Goal: Use online tool/utility: Utilize a website feature to perform a specific function

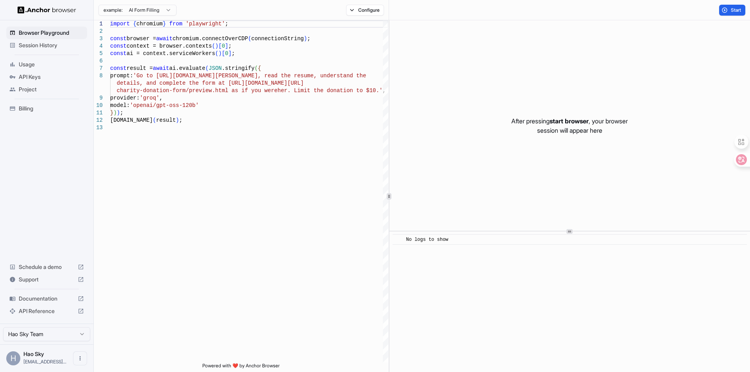
click at [510, 7] on div "Start" at bounding box center [569, 10] width 361 height 20
click at [458, 254] on div "After pressing start browser , your browser session will appear here ​ No logs …" at bounding box center [570, 196] width 361 height 352
click at [38, 110] on span "Billing" at bounding box center [51, 109] width 65 height 8
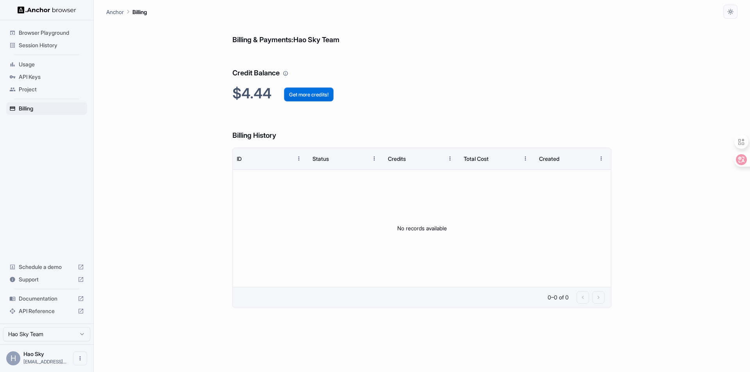
click at [319, 97] on button "Get more credits!" at bounding box center [309, 95] width 50 height 14
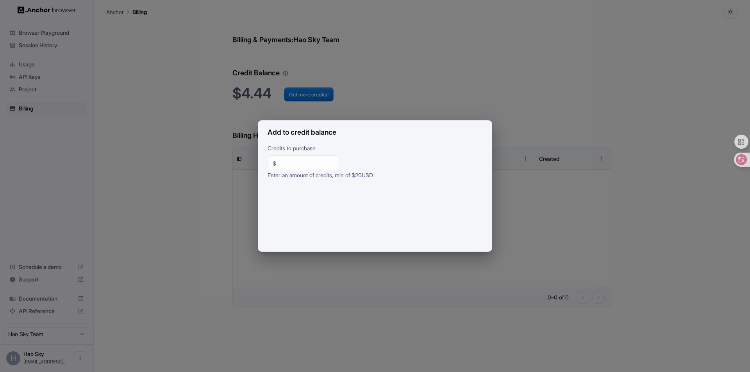
click at [492, 135] on div "Add to credit balance Credits to purchase $ ** ​ Enter an amount of credits, mi…" at bounding box center [375, 186] width 234 height 132
click at [291, 165] on input "**" at bounding box center [306, 163] width 55 height 8
click at [402, 147] on p "Credits to purchase" at bounding box center [375, 149] width 215 height 11
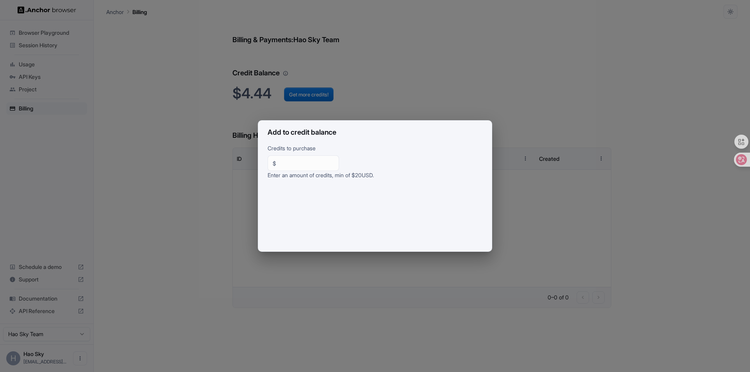
click at [462, 109] on div "Add to credit balance Credits to purchase $ ** ​ Enter an amount of credits, mi…" at bounding box center [375, 186] width 750 height 372
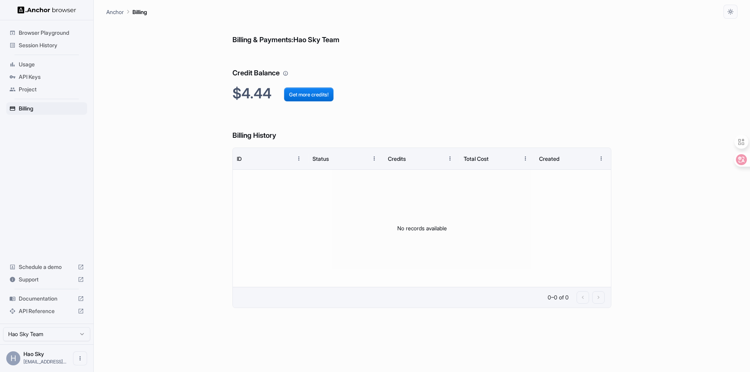
click at [73, 36] on span "Browser Playground" at bounding box center [51, 33] width 65 height 8
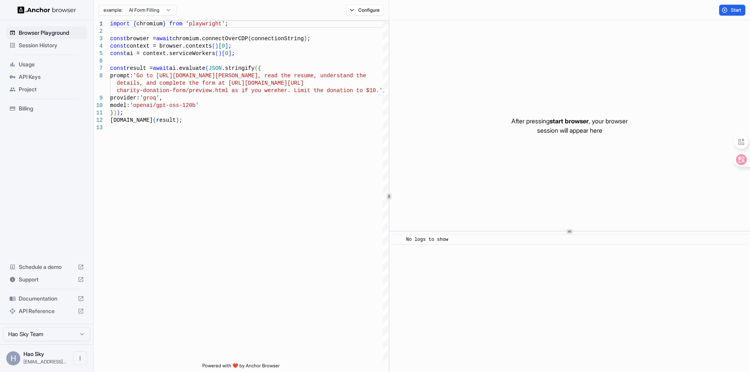
click at [167, 10] on html "Browser Playground Session History Usage API Keys Project Billing Schedule a de…" at bounding box center [375, 186] width 750 height 372
click at [220, 11] on html "Browser Playground Session History Usage API Keys Project Billing Schedule a de…" at bounding box center [375, 186] width 750 height 372
click at [208, 56] on div "import { chromium } from 'playwright' ; const browser = await chromium.connectO…" at bounding box center [249, 243] width 278 height 447
click at [261, 39] on div "import { chromium } from 'playwright' ; const browser = await chromium.connectO…" at bounding box center [249, 243] width 278 height 447
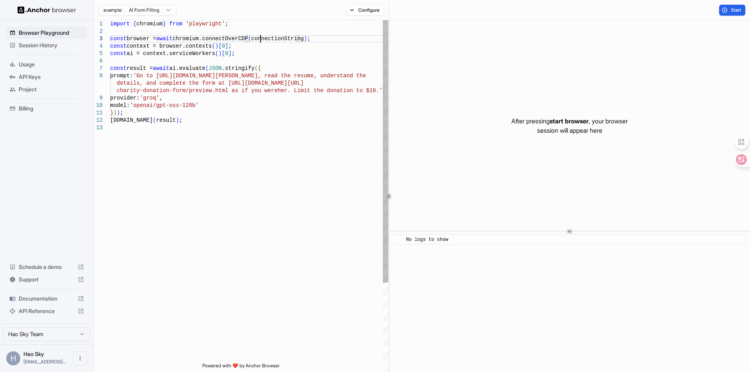
click at [253, 64] on div "import { chromium } from 'playwright' ; const browser = await chromium.connectO…" at bounding box center [249, 243] width 278 height 447
click at [240, 91] on div "import { chromium } from 'playwright' ; const browser = await chromium.connectO…" at bounding box center [249, 243] width 278 height 447
click at [235, 100] on div "import { chromium } from 'playwright' ; const browser = await chromium.connectO…" at bounding box center [249, 243] width 278 height 447
click at [239, 89] on div "import { chromium } from 'playwright' ; const browser = await chromium.connectO…" at bounding box center [249, 243] width 278 height 447
click at [274, 70] on div "import { chromium } from 'playwright' ; const browser = await chromium.connectO…" at bounding box center [249, 243] width 278 height 447
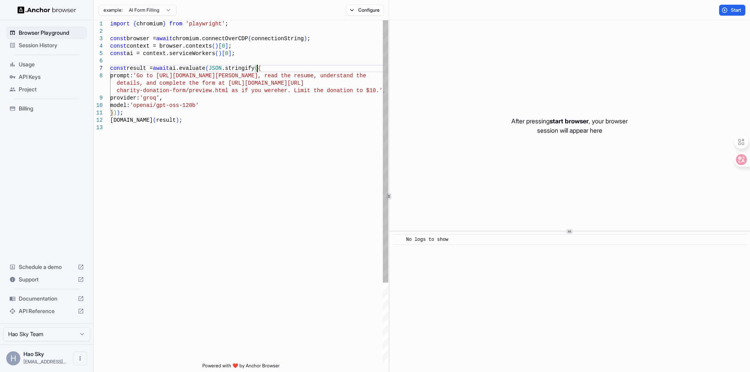
click at [279, 68] on div "import { chromium } from 'playwright' ; const browser = await chromium.connectO…" at bounding box center [249, 243] width 278 height 447
click at [253, 99] on div "import { chromium } from 'playwright' ; const browser = await chromium.connectO…" at bounding box center [249, 243] width 278 height 447
click at [251, 102] on div "import { chromium } from 'playwright' ; const browser = await chromium.connectO…" at bounding box center [249, 243] width 278 height 447
click at [245, 108] on div "import { chromium } from 'playwright' ; const browser = await chromium.connectO…" at bounding box center [249, 243] width 278 height 447
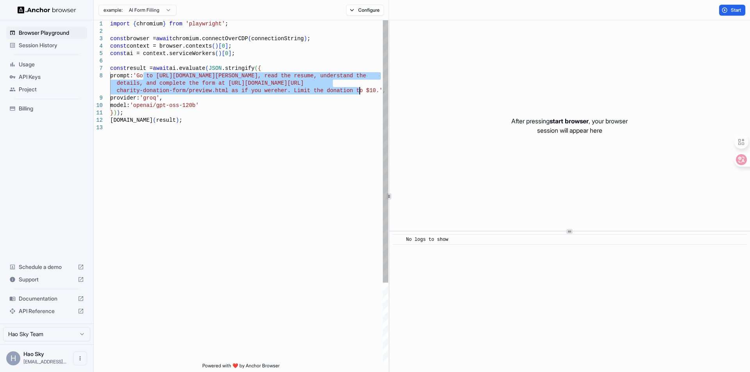
drag, startPoint x: 143, startPoint y: 74, endPoint x: 360, endPoint y: 89, distance: 218.2
click at [360, 89] on div "import { chromium } from 'playwright' ; const browser = await chromium.connectO…" at bounding box center [249, 243] width 278 height 447
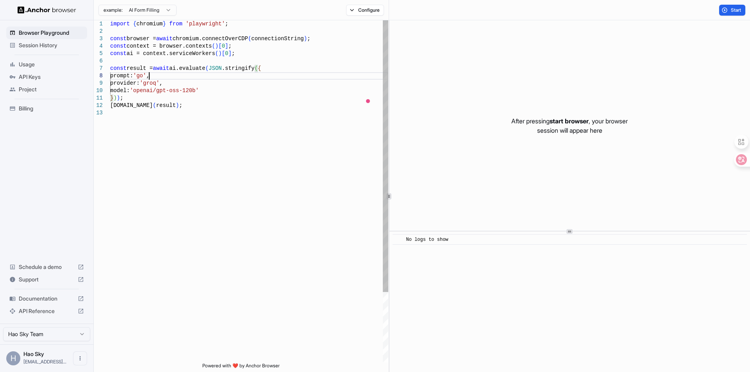
scroll to position [52, 0]
drag, startPoint x: 735, startPoint y: 12, endPoint x: 568, endPoint y: 74, distance: 178.0
click at [734, 12] on span "Start" at bounding box center [736, 10] width 11 height 6
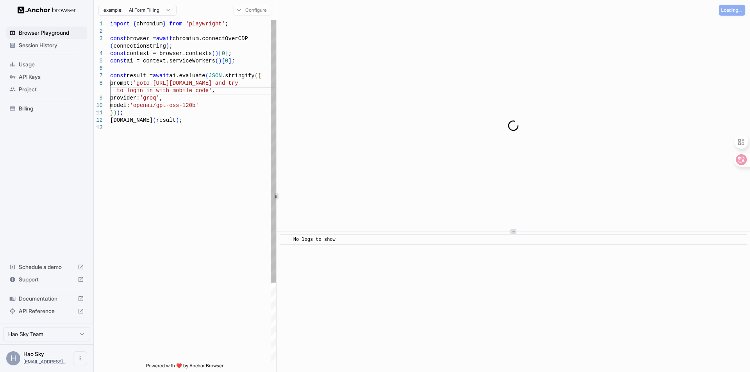
scroll to position [44, 0]
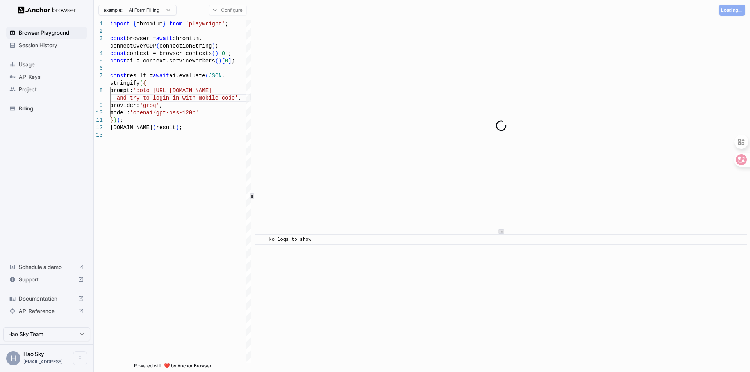
click at [254, 129] on div "**********" at bounding box center [422, 196] width 656 height 352
click at [496, 295] on div at bounding box center [501, 295] width 498 height 0
type textarea "**********"
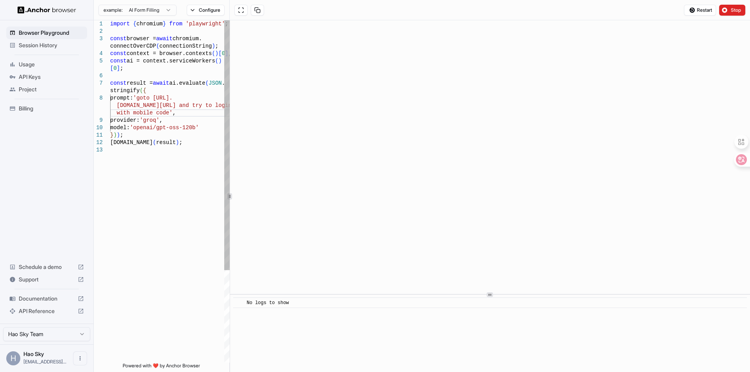
click at [230, 108] on div at bounding box center [230, 196] width 0 height 352
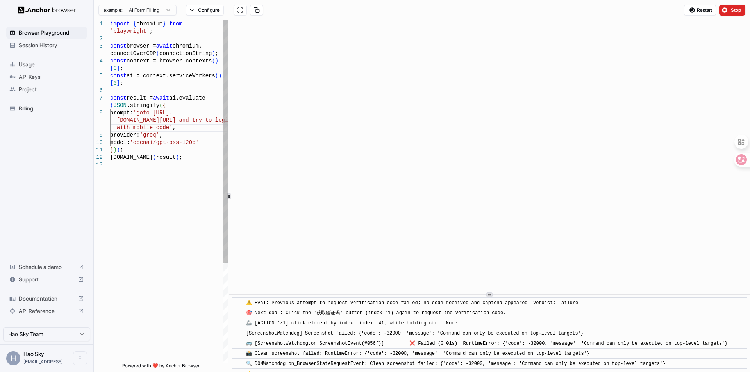
scroll to position [427, 0]
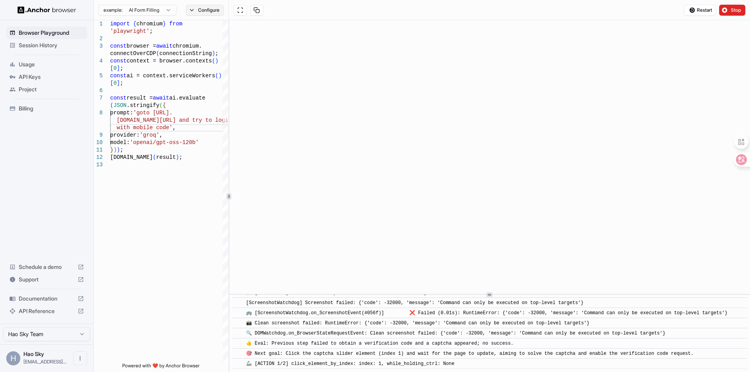
click at [210, 15] on button "Configure" at bounding box center [205, 10] width 38 height 11
click at [315, 46] on button "button" at bounding box center [322, 46] width 14 height 8
click at [297, 61] on button "🇺🇸 US" at bounding box center [295, 61] width 31 height 11
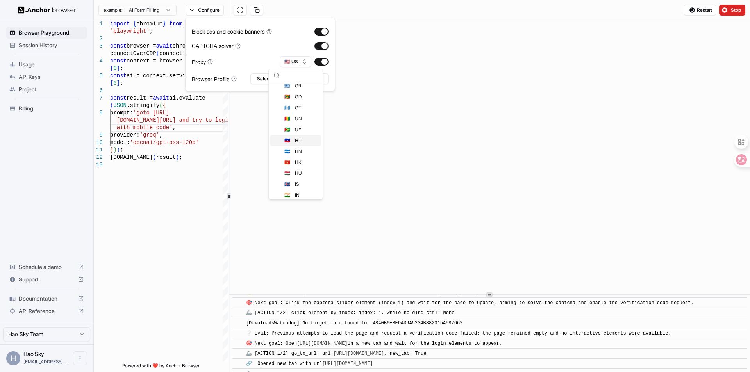
scroll to position [488, 0]
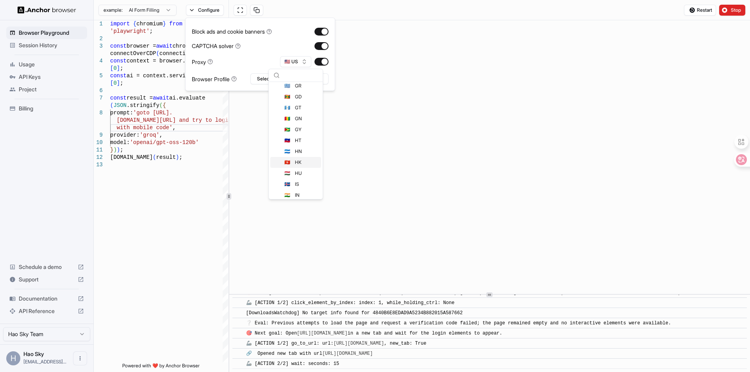
click at [311, 162] on div "🇭🇰 HK" at bounding box center [295, 162] width 51 height 11
click at [323, 9] on div "Restart Stop" at bounding box center [489, 10] width 521 height 20
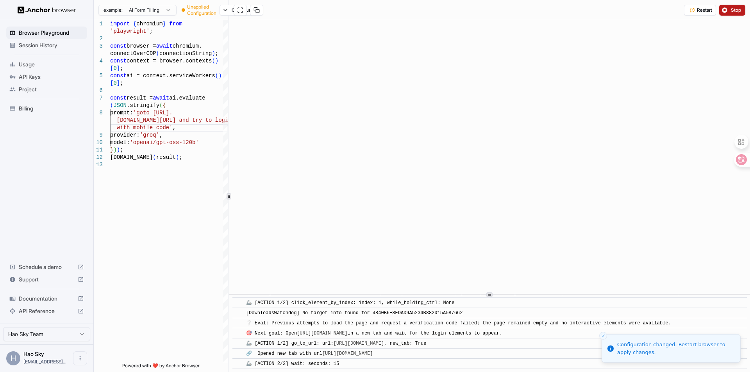
click at [735, 11] on span "Stop" at bounding box center [736, 10] width 11 height 6
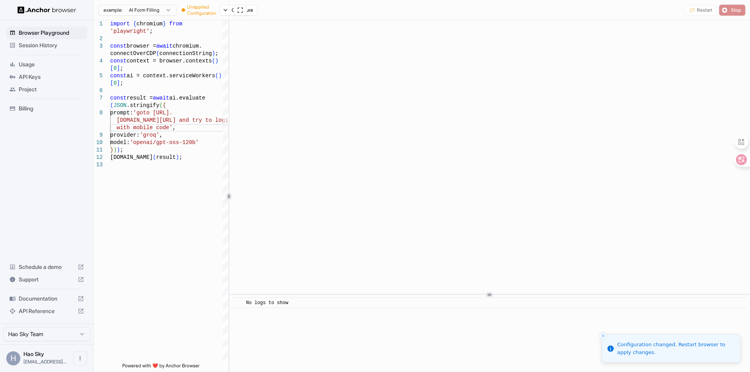
scroll to position [0, 0]
click at [217, 13] on button "Configure" at bounding box center [205, 10] width 38 height 11
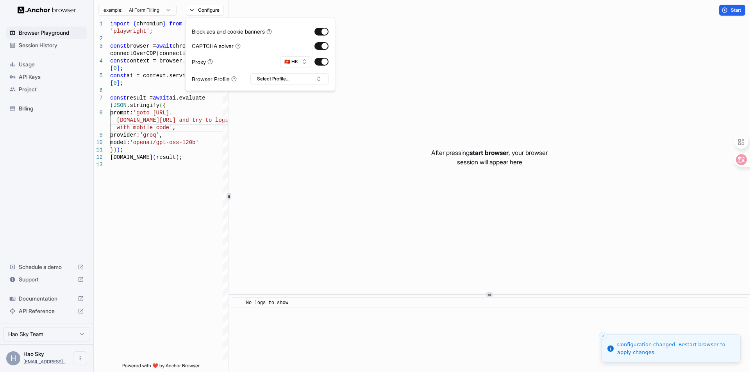
click at [469, 15] on div "Start" at bounding box center [489, 10] width 521 height 20
click at [740, 8] on span "Start" at bounding box center [736, 10] width 11 height 6
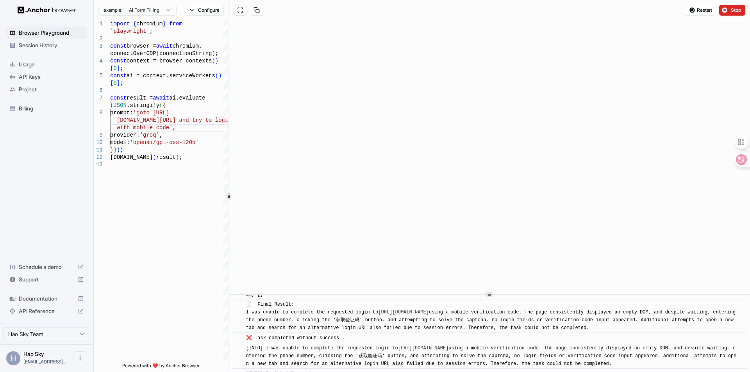
scroll to position [1238, 0]
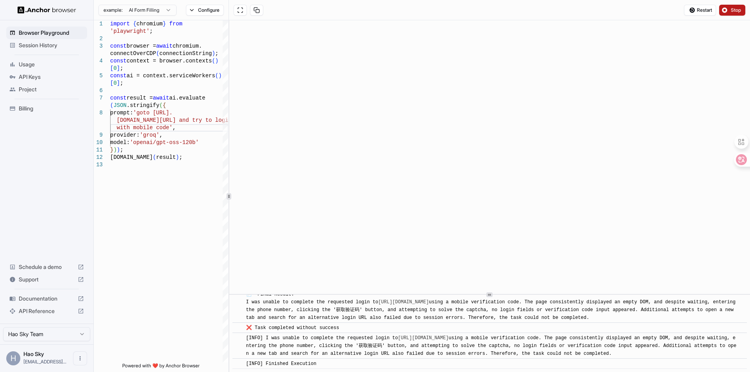
click at [725, 8] on button "Stop" at bounding box center [732, 10] width 26 height 11
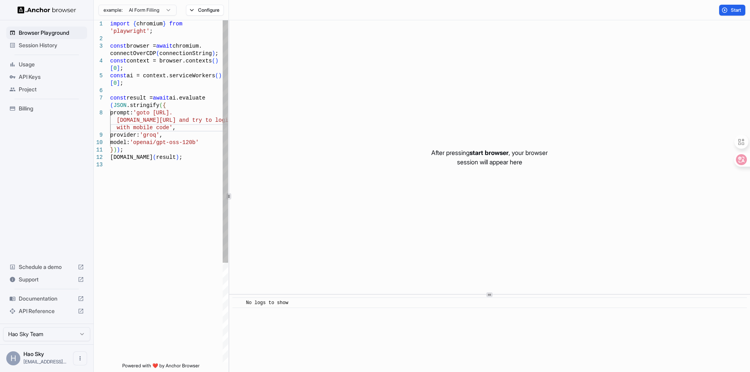
scroll to position [44, 0]
drag, startPoint x: 156, startPoint y: 134, endPoint x: 156, endPoint y: 126, distance: 8.2
click at [156, 134] on div "import { chromium } from 'playwright' ; const browser = await chromium. connect…" at bounding box center [169, 262] width 118 height 484
drag, startPoint x: 158, startPoint y: 104, endPoint x: 115, endPoint y: 148, distance: 61.6
click at [115, 148] on div "import { chromium } from 'playwright' ; const browser = await chromium. connect…" at bounding box center [169, 262] width 118 height 484
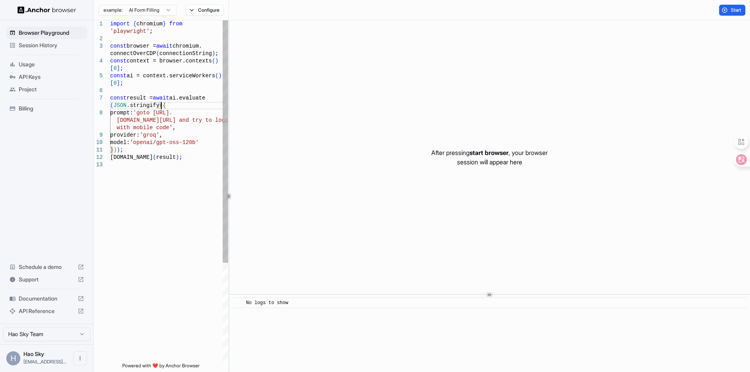
click at [187, 106] on div "import { chromium } from 'playwright' ; const browser = await chromium. connect…" at bounding box center [169, 262] width 118 height 484
